Goal: Transaction & Acquisition: Subscribe to service/newsletter

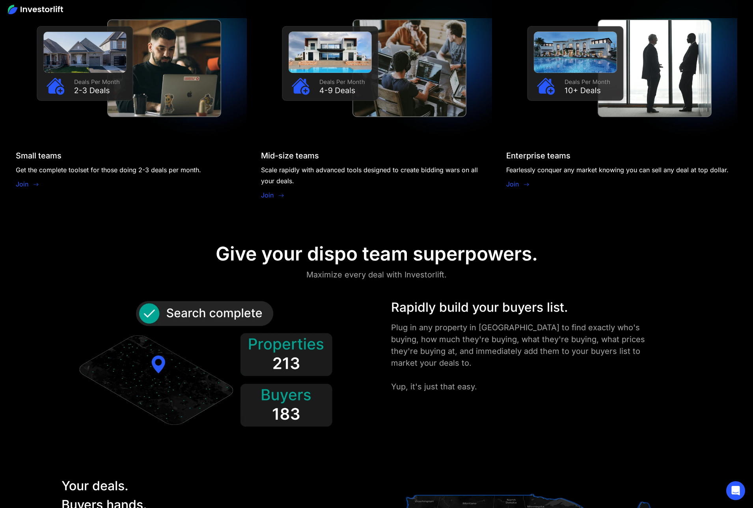
scroll to position [951, 0]
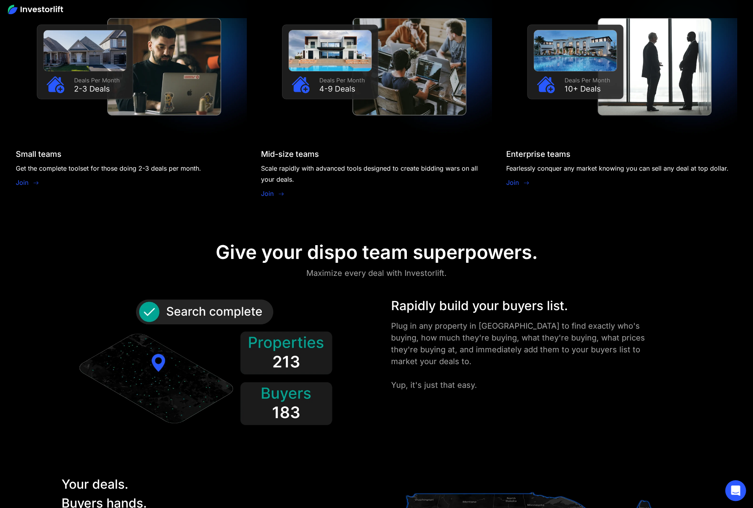
click at [735, 487] on icon "Open Intercom Messenger" at bounding box center [735, 490] width 9 height 10
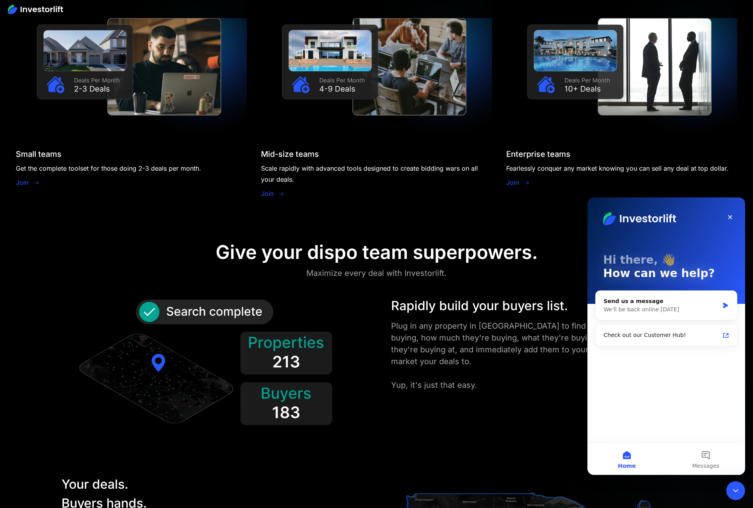
scroll to position [0, 0]
click at [704, 455] on button "Messages" at bounding box center [705, 459] width 79 height 32
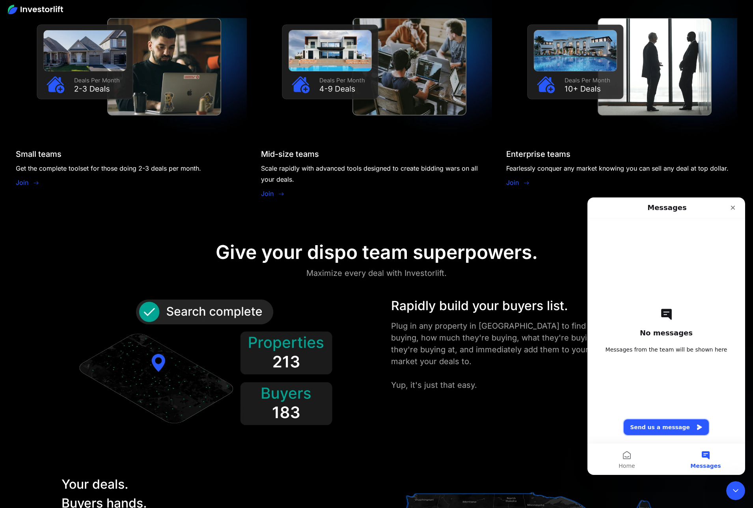
click at [662, 428] on button "Send us a message" at bounding box center [665, 427] width 85 height 16
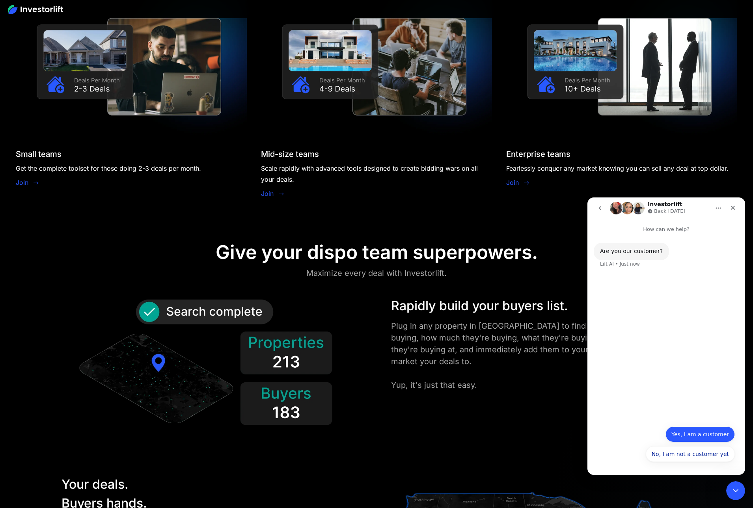
click at [697, 434] on button "Yes, I am a customer" at bounding box center [699, 434] width 69 height 16
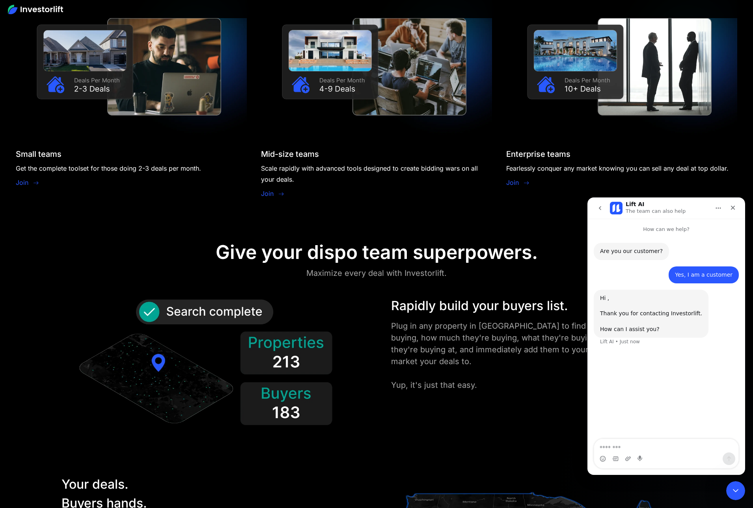
click at [669, 446] on textarea "Message…" at bounding box center [666, 445] width 144 height 13
type textarea "**********"
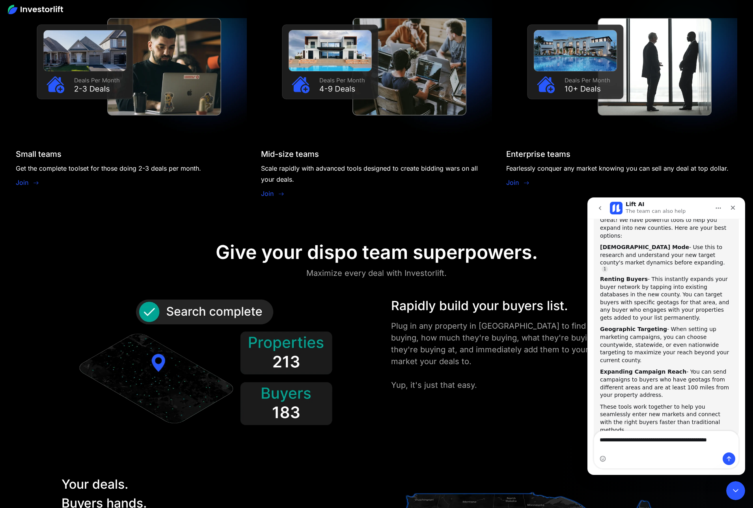
scroll to position [170, 0]
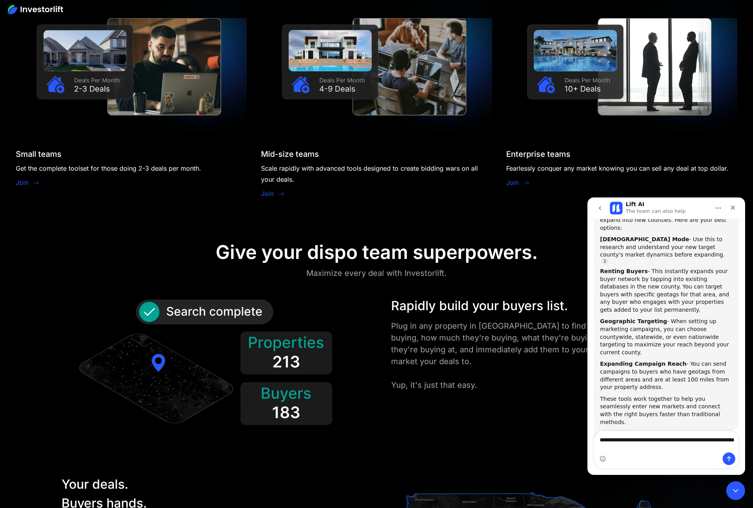
drag, startPoint x: 599, startPoint y: 439, endPoint x: 690, endPoint y: 451, distance: 92.7
click at [690, 451] on textarea "**********" at bounding box center [666, 441] width 144 height 21
type textarea "**********"
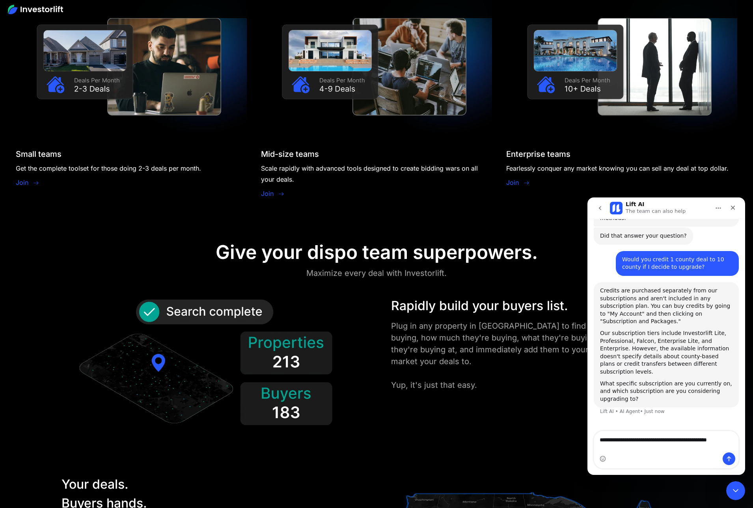
scroll to position [366, 0]
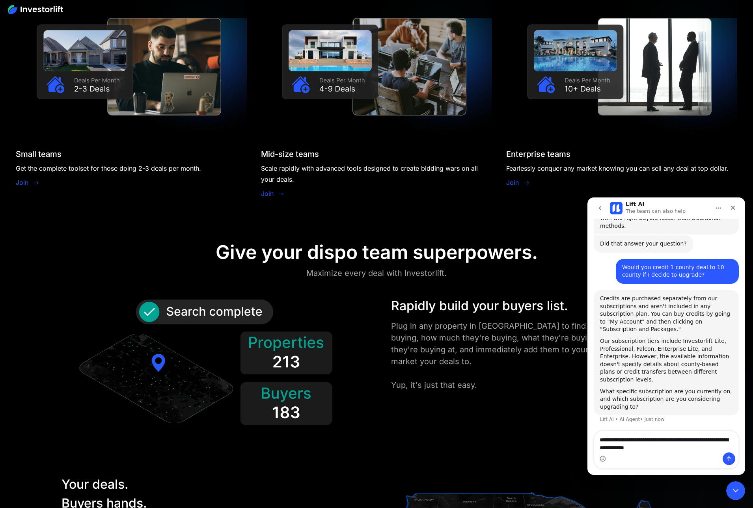
type textarea "**********"
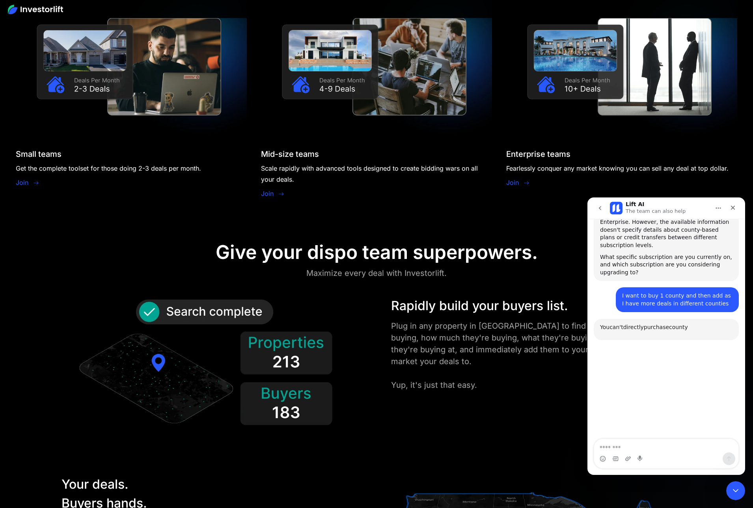
scroll to position [534, 0]
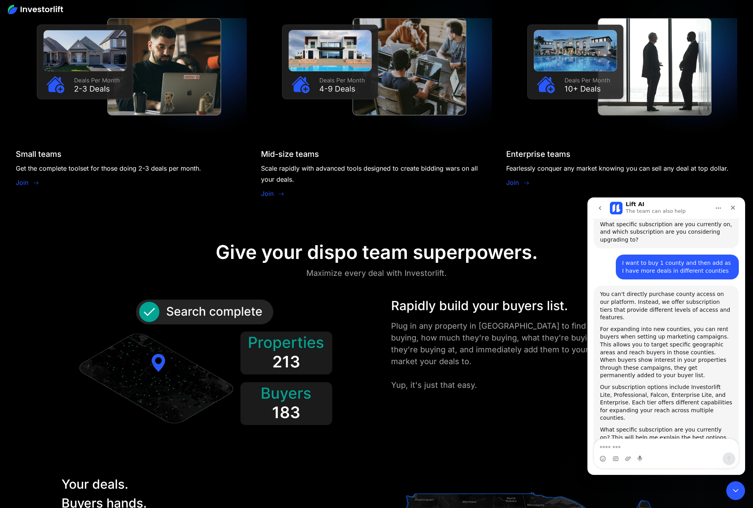
click at [454, 420] on div "Rapidly build your buyers list. Plug in any property in [GEOGRAPHIC_DATA] to fi…" at bounding box center [376, 365] width 677 height 139
click at [736, 489] on icon "Close Intercom Messenger" at bounding box center [734, 489] width 6 height 3
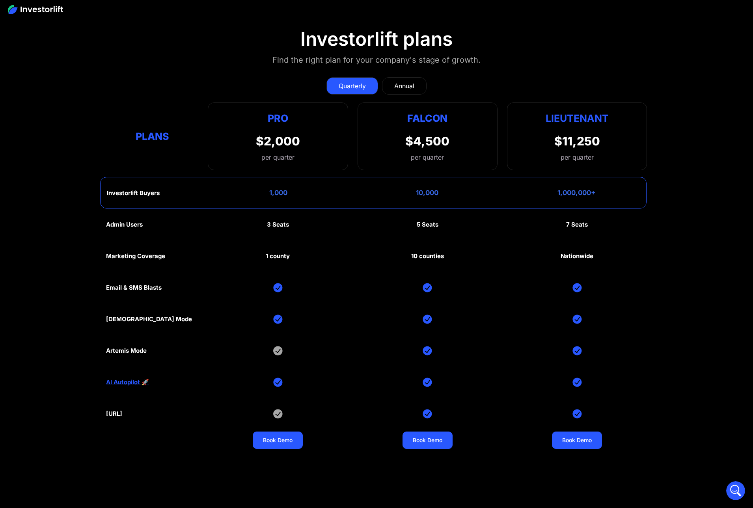
scroll to position [4097, 0]
click at [404, 81] on div "Annual" at bounding box center [404, 85] width 20 height 9
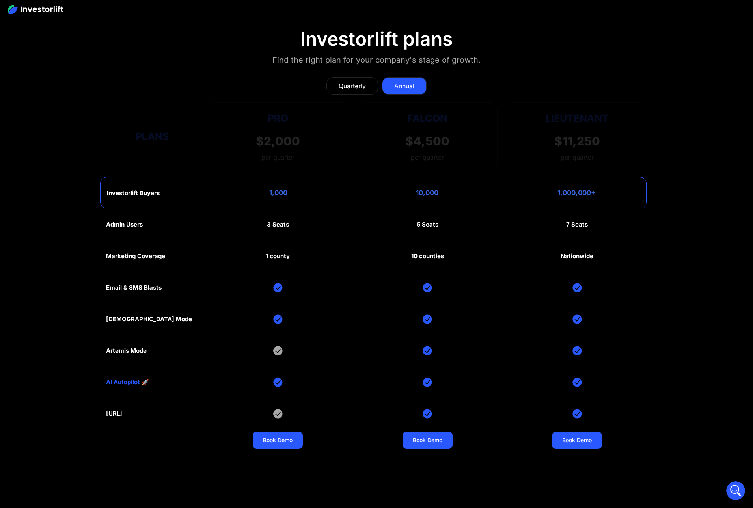
scroll to position [4099, 0]
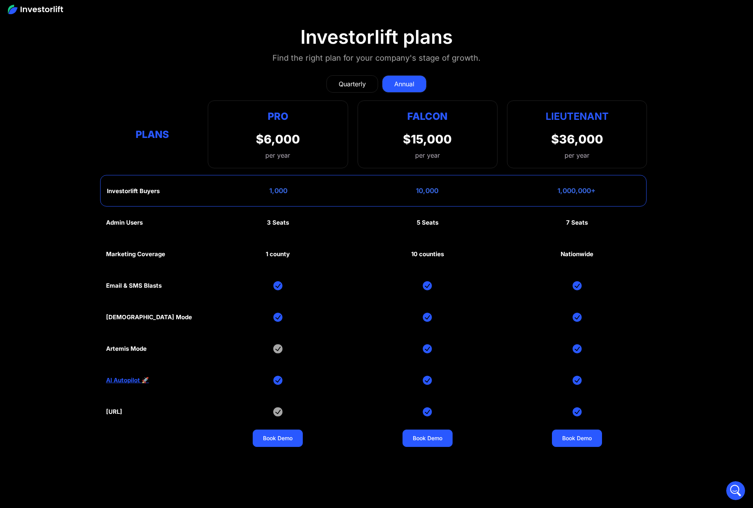
click at [353, 79] on div "Quarterly" at bounding box center [351, 83] width 27 height 9
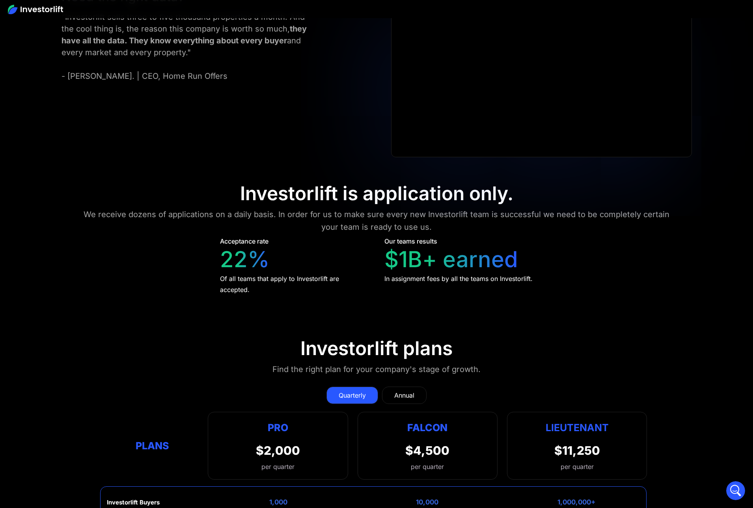
scroll to position [3611, 0]
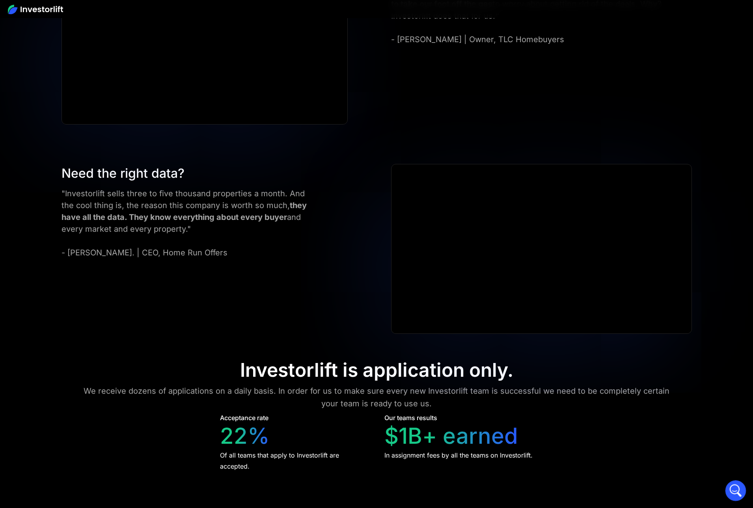
click at [733, 489] on icon "Open Intercom Messenger" at bounding box center [734, 489] width 13 height 13
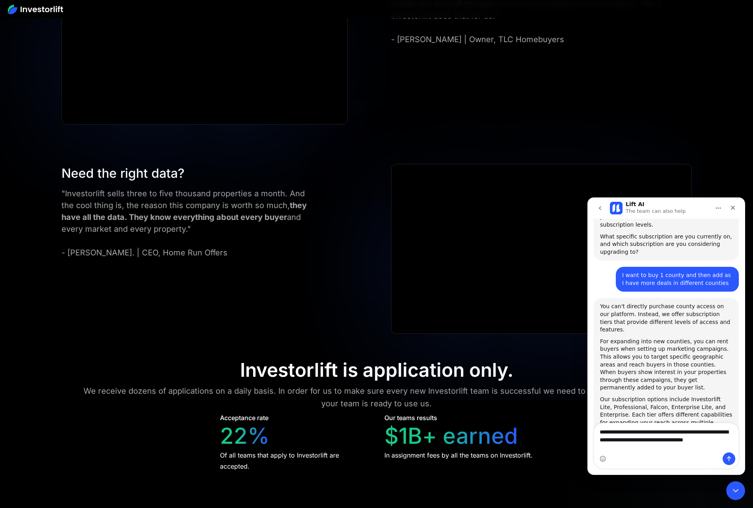
scroll to position [530, 0]
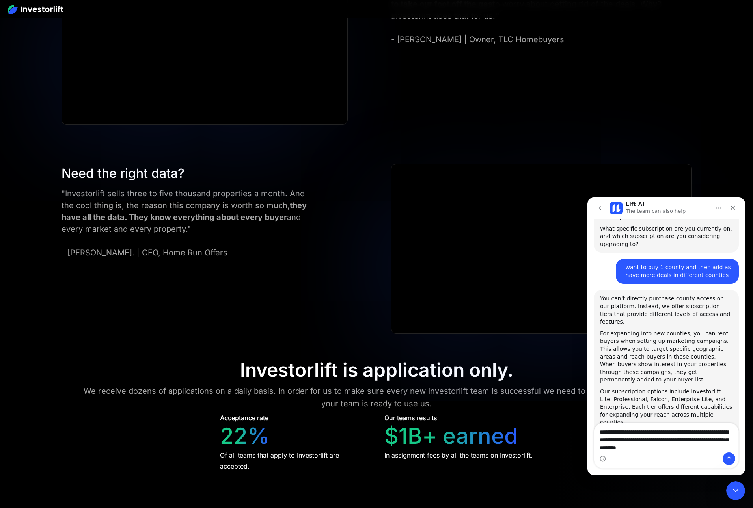
type textarea "**********"
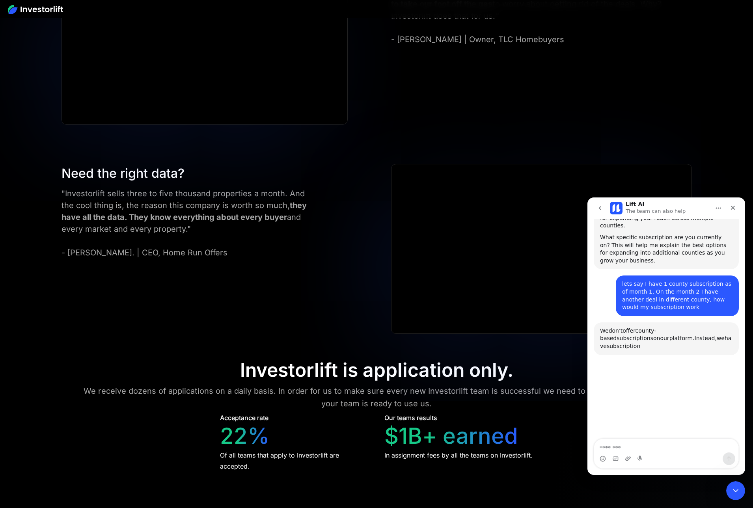
scroll to position [727, 0]
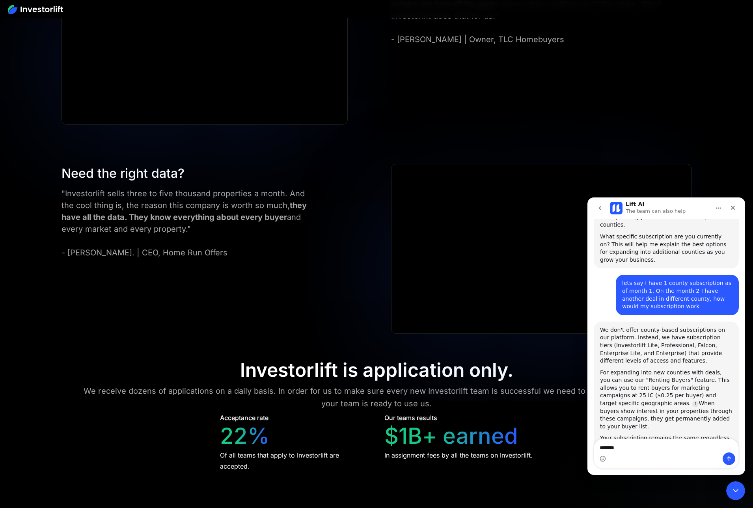
type textarea "*******"
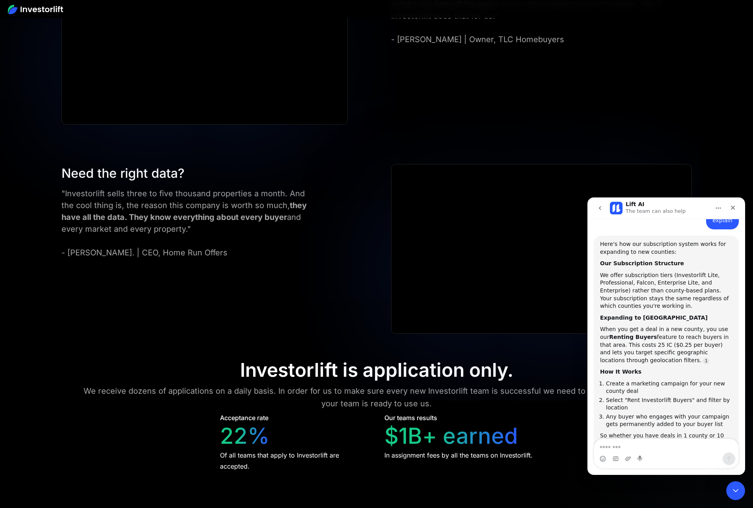
scroll to position [1008, 0]
click at [664, 446] on textarea "Message…" at bounding box center [666, 445] width 144 height 13
type textarea "**********"
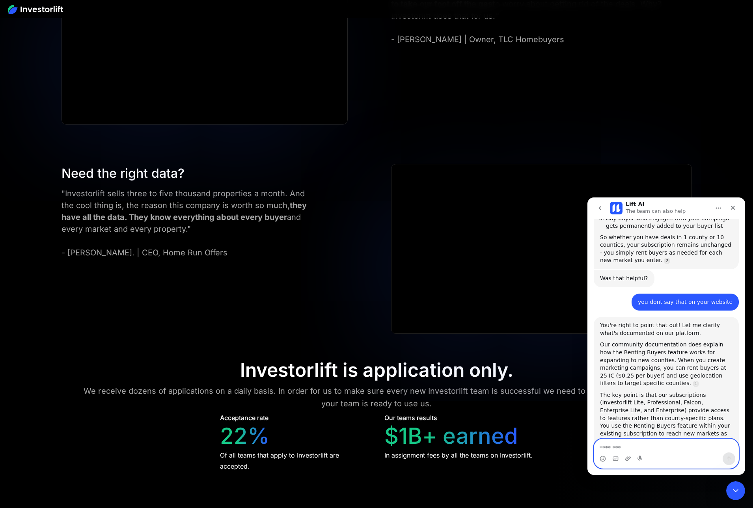
scroll to position [1223, 0]
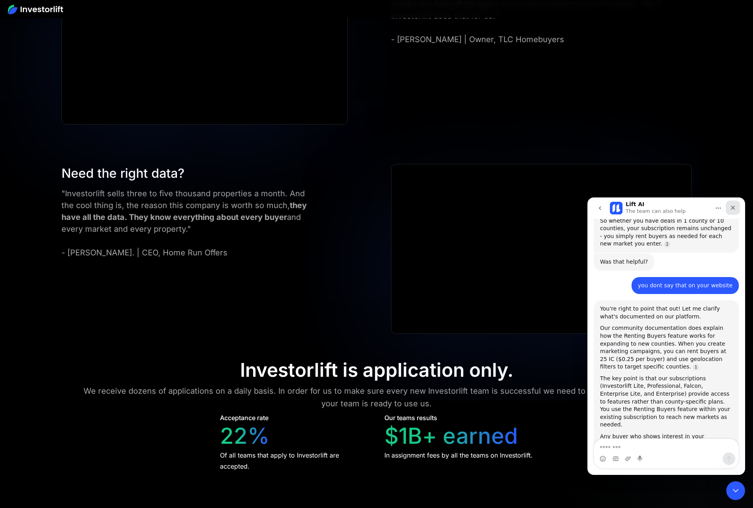
click at [734, 207] on icon "Close" at bounding box center [732, 208] width 6 height 6
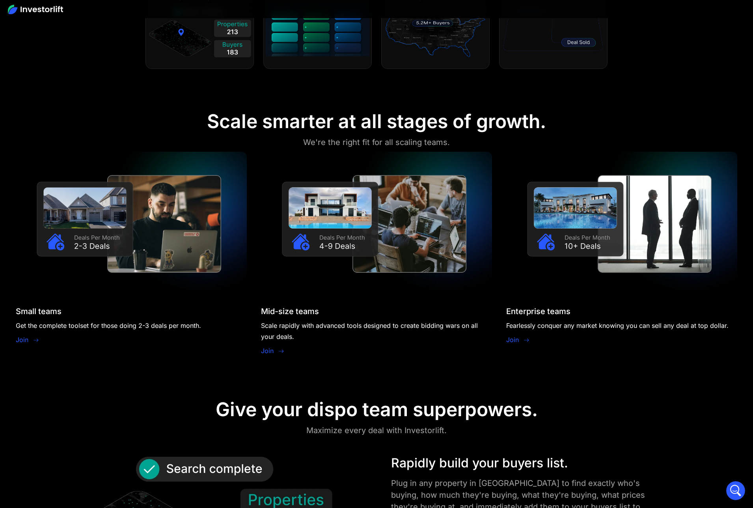
scroll to position [794, 0]
click at [21, 338] on link "Join" at bounding box center [22, 339] width 13 height 9
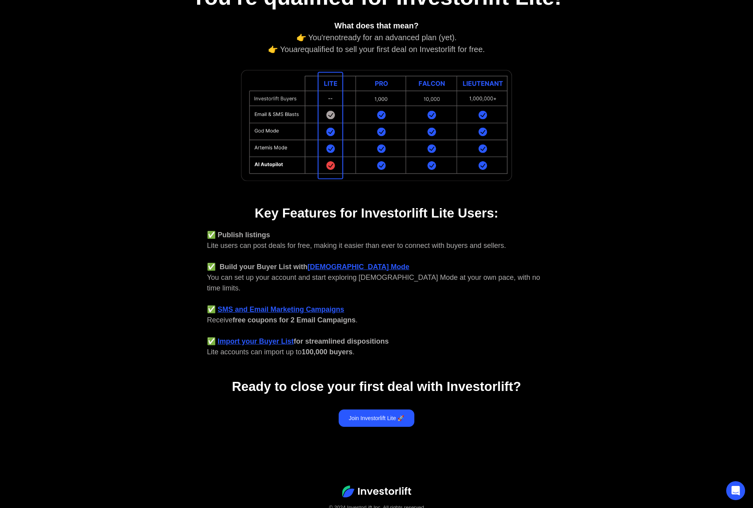
scroll to position [135, 0]
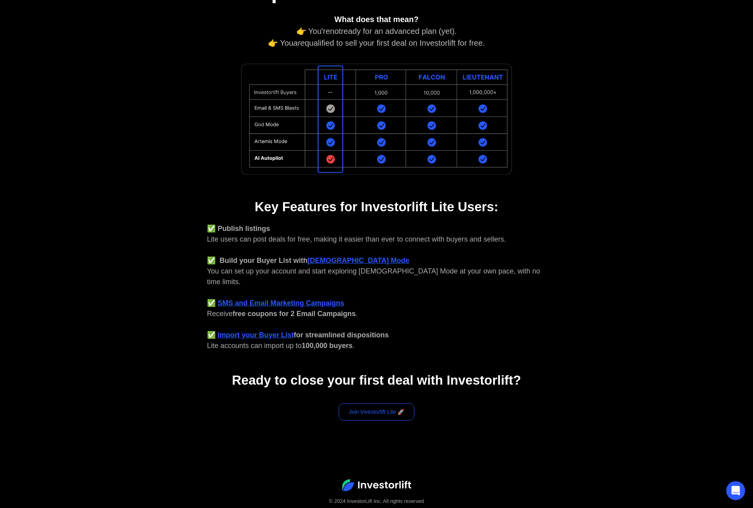
click at [383, 403] on link "Join Investorlift Lite 🚀" at bounding box center [376, 411] width 76 height 17
